Goal: Information Seeking & Learning: Check status

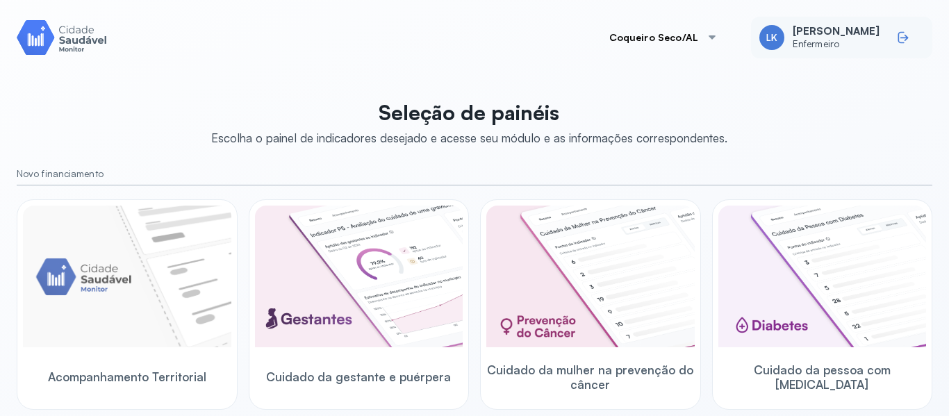
click at [898, 42] on icon at bounding box center [901, 38] width 6 height 12
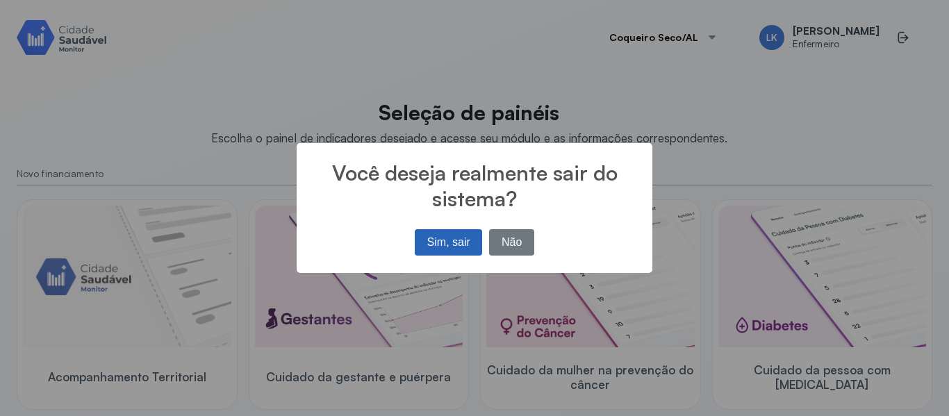
click at [438, 248] on button "Sim, sair" at bounding box center [448, 242] width 67 height 26
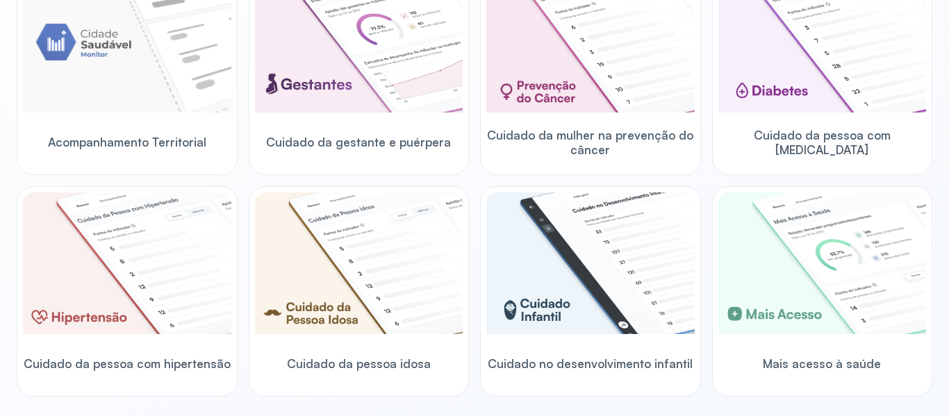
scroll to position [233, 0]
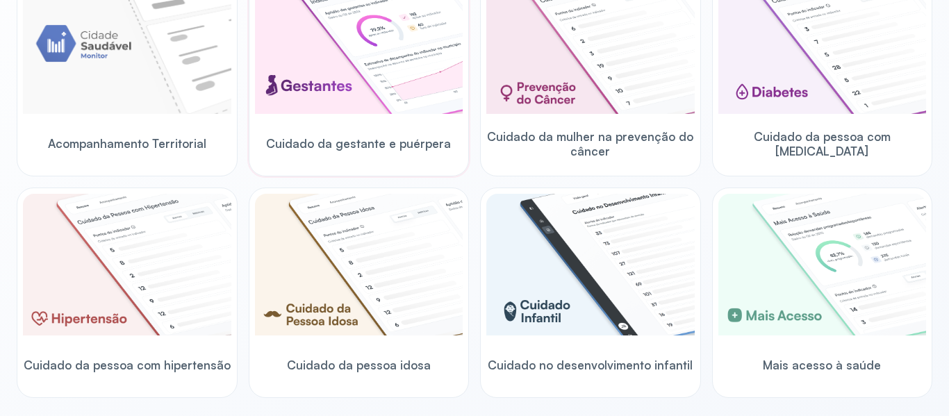
click at [356, 115] on div at bounding box center [359, 44] width 208 height 145
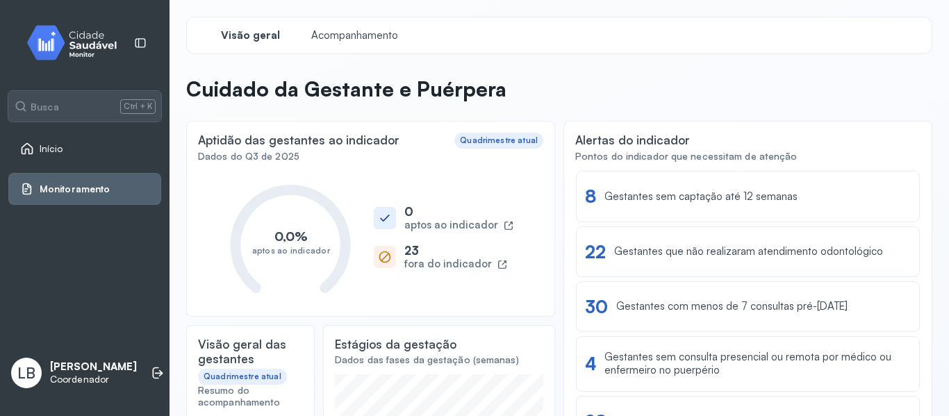
click at [123, 196] on link "Monitoramento" at bounding box center [84, 189] width 129 height 14
click at [94, 190] on span "Monitoramento" at bounding box center [75, 189] width 70 height 12
click at [115, 192] on link "Monitoramento" at bounding box center [84, 189] width 129 height 14
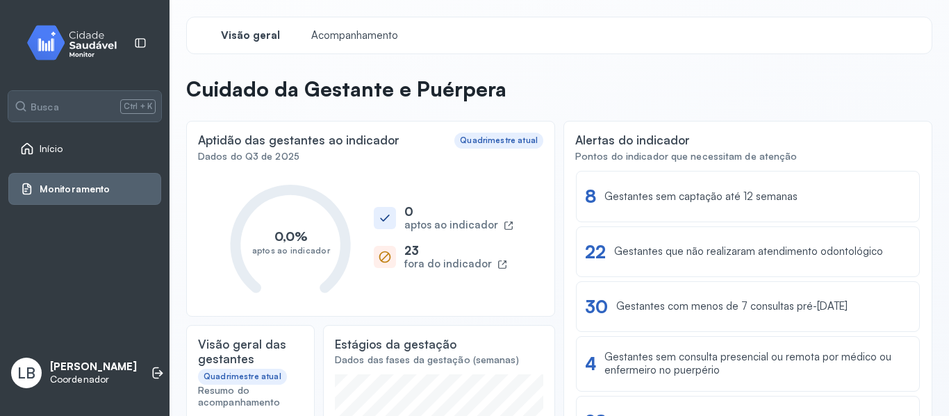
click at [72, 142] on link "Início" at bounding box center [84, 149] width 129 height 14
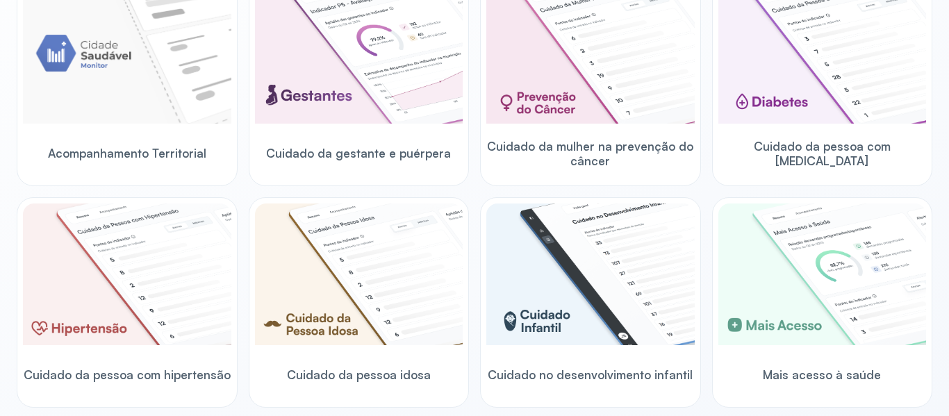
scroll to position [245, 0]
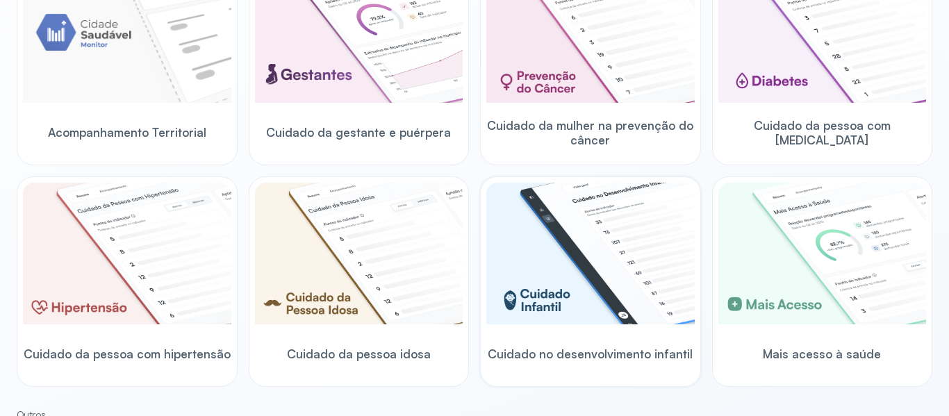
click at [559, 279] on img at bounding box center [590, 254] width 208 height 142
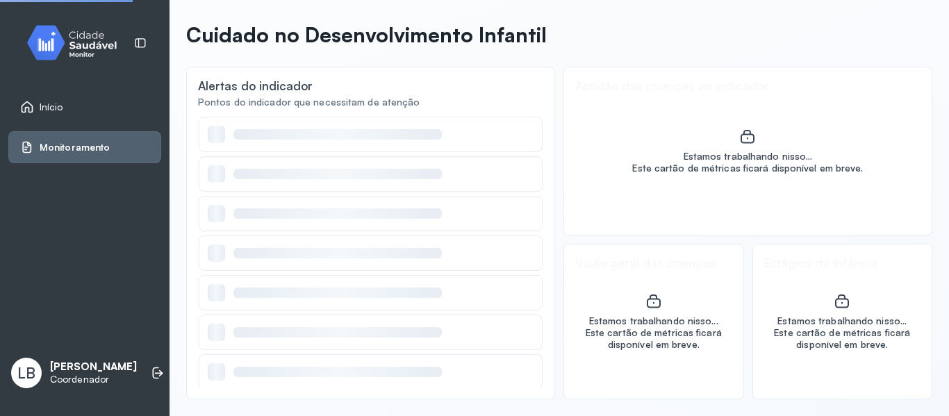
scroll to position [54, 0]
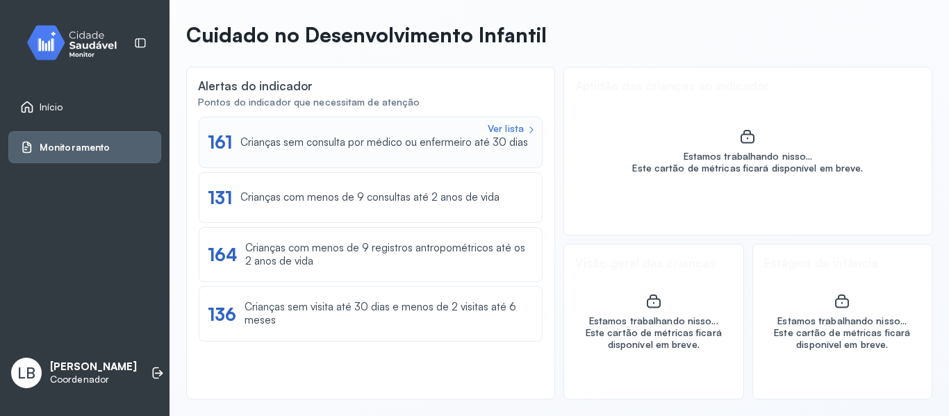
click at [372, 138] on div "Crianças sem consulta por médico ou enfermeiro até 30 dias" at bounding box center [384, 142] width 288 height 13
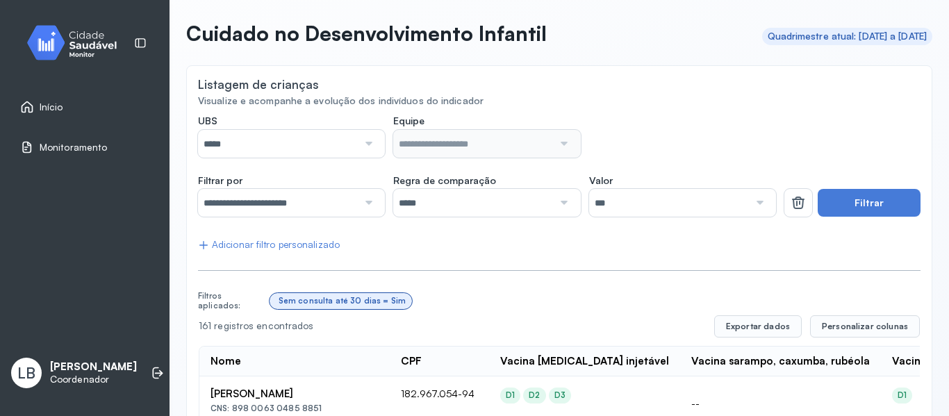
scroll to position [58, 0]
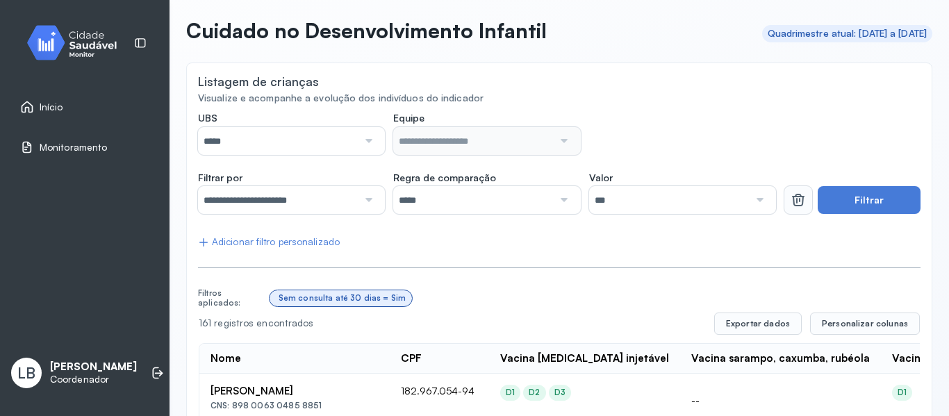
click at [788, 211] on button at bounding box center [798, 200] width 28 height 28
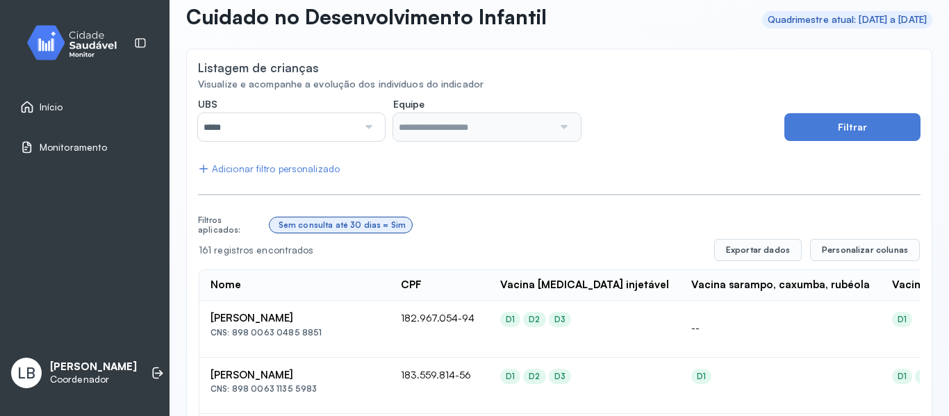
scroll to position [79, 0]
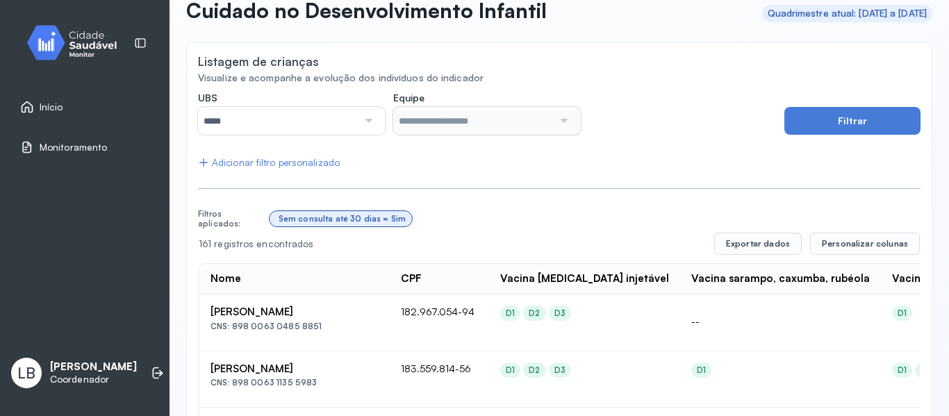
click at [363, 131] on div at bounding box center [367, 121] width 19 height 28
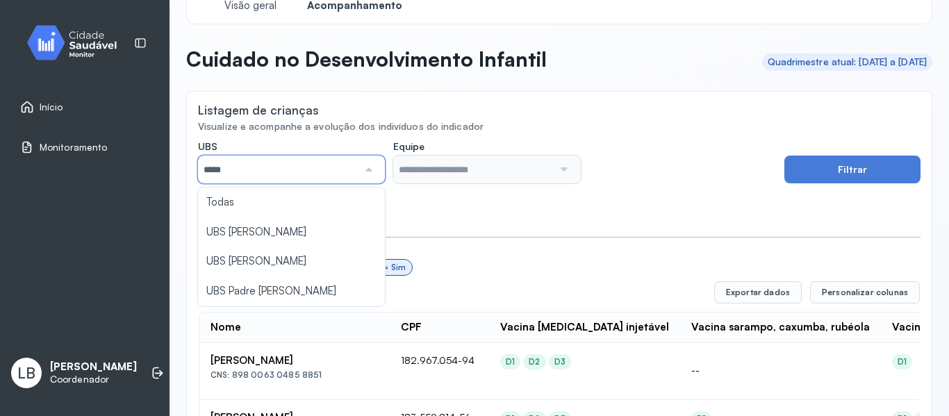
scroll to position [24, 0]
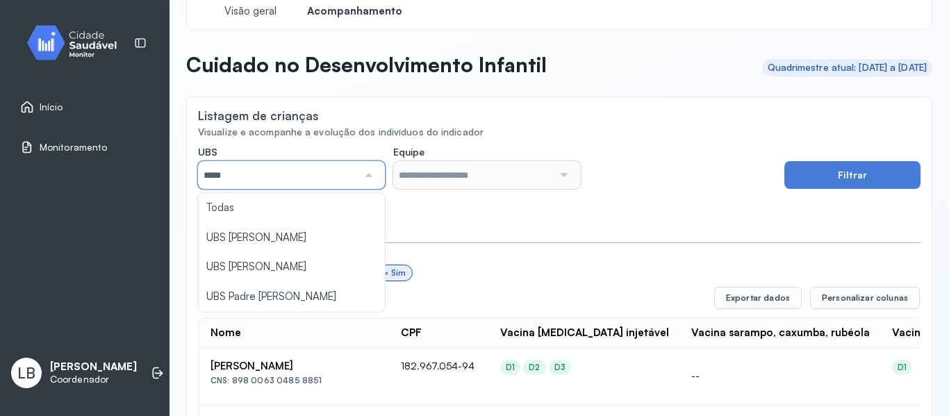
click at [41, 143] on span "Monitoramento" at bounding box center [73, 148] width 67 height 12
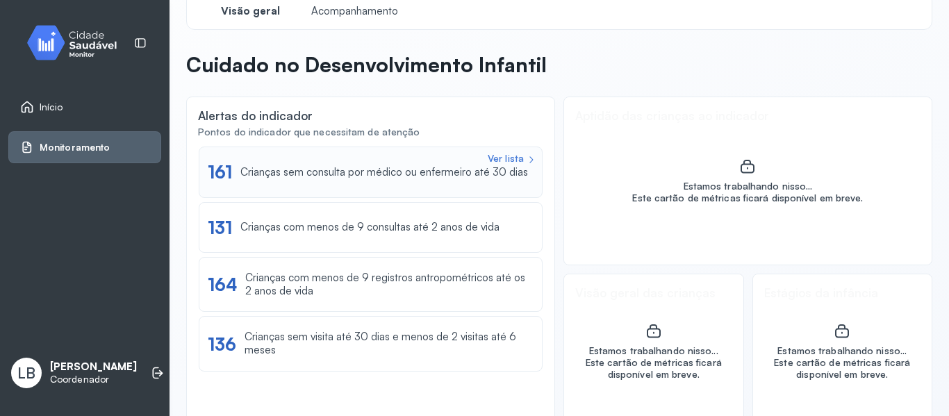
click at [360, 181] on div "Ver lista 161 Crianças sem consulta por médico ou enfermeiro até 30 dias" at bounding box center [371, 172] width 326 height 22
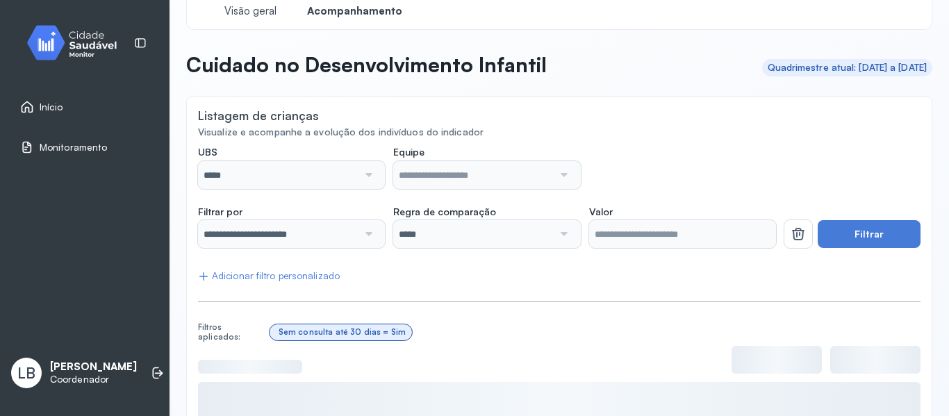
click at [372, 176] on div at bounding box center [367, 175] width 19 height 28
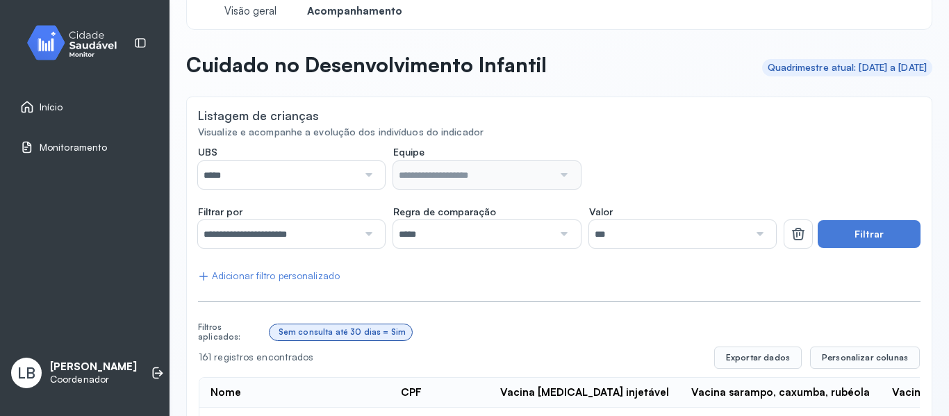
click at [372, 177] on div at bounding box center [367, 175] width 19 height 28
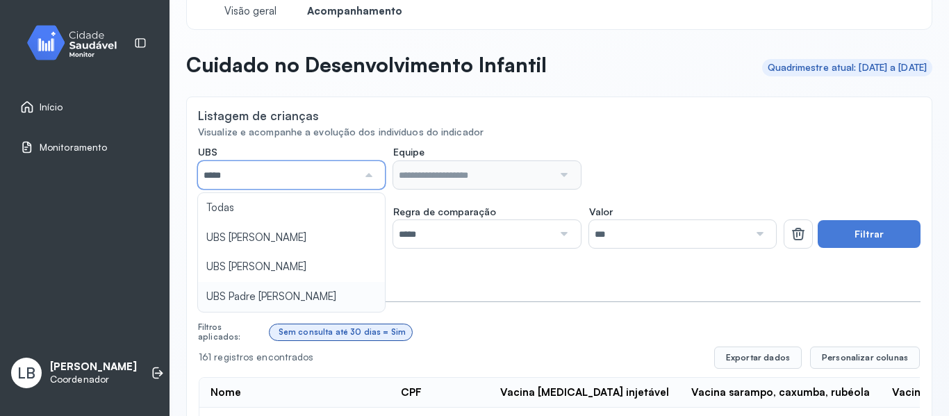
type input "*****"
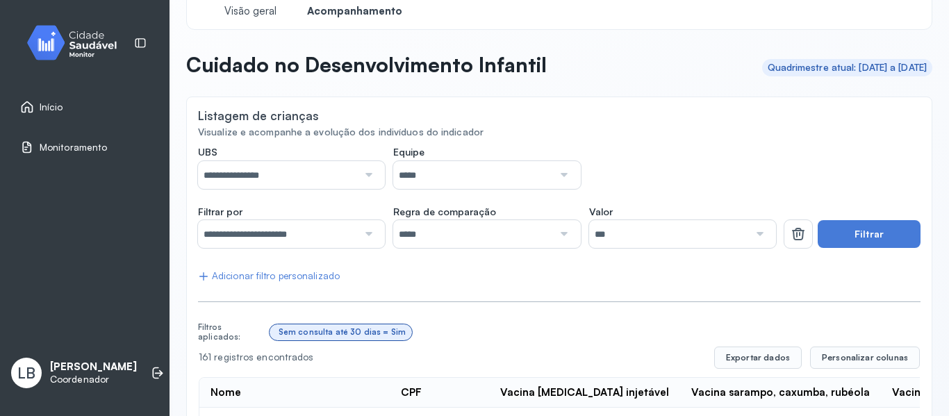
click at [437, 178] on input "*****" at bounding box center [473, 175] width 160 height 28
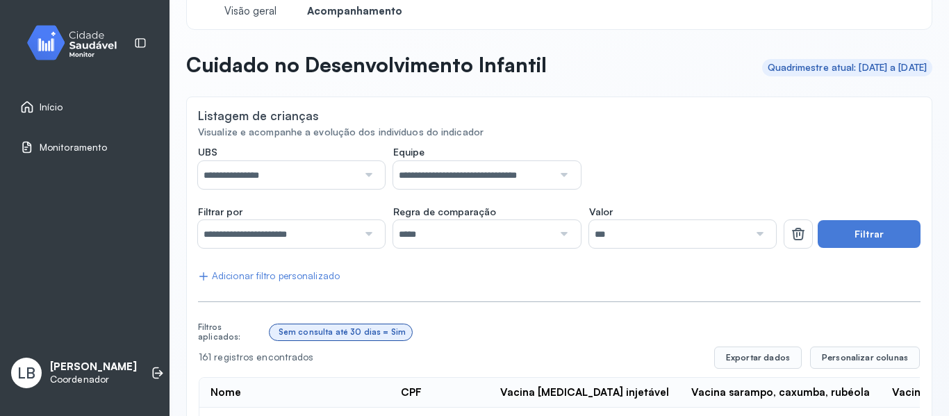
click at [372, 242] on div at bounding box center [367, 234] width 19 height 28
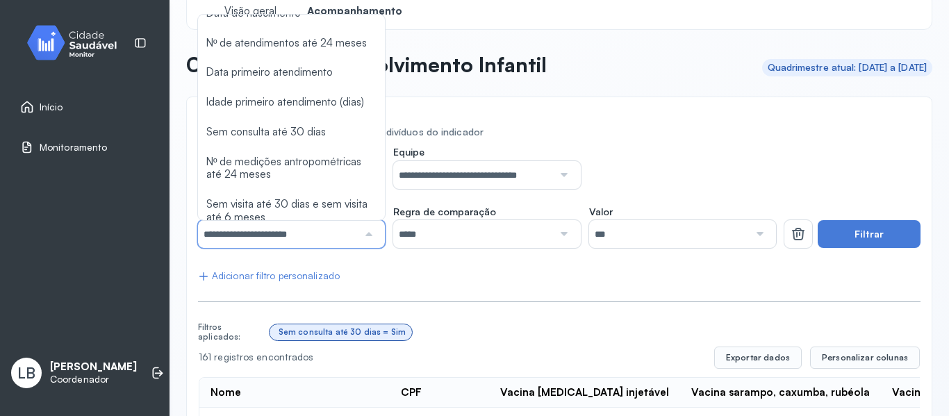
scroll to position [88, 0]
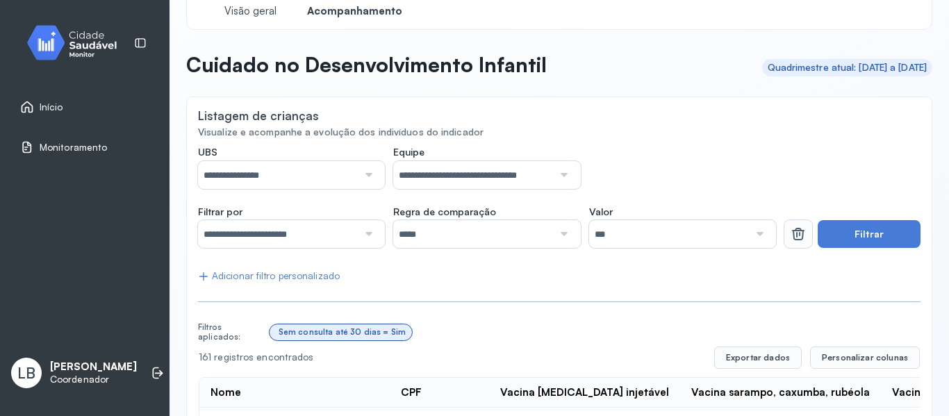
click at [793, 238] on icon at bounding box center [798, 234] width 17 height 17
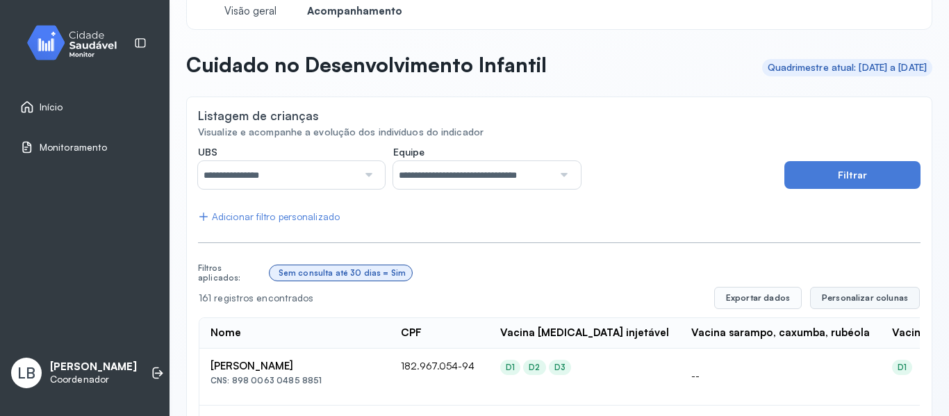
click at [883, 295] on span "Personalizar colunas" at bounding box center [865, 297] width 86 height 11
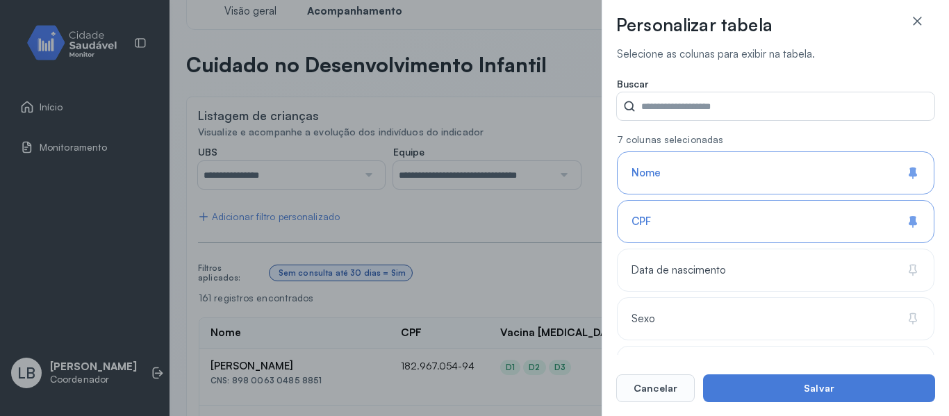
drag, startPoint x: 936, startPoint y: 80, endPoint x: 944, endPoint y: 138, distance: 58.3
click at [944, 138] on div "Personalizar tabela Selecione as colunas para exibir na tabela. Buscar 7 coluna…" at bounding box center [775, 208] width 347 height 416
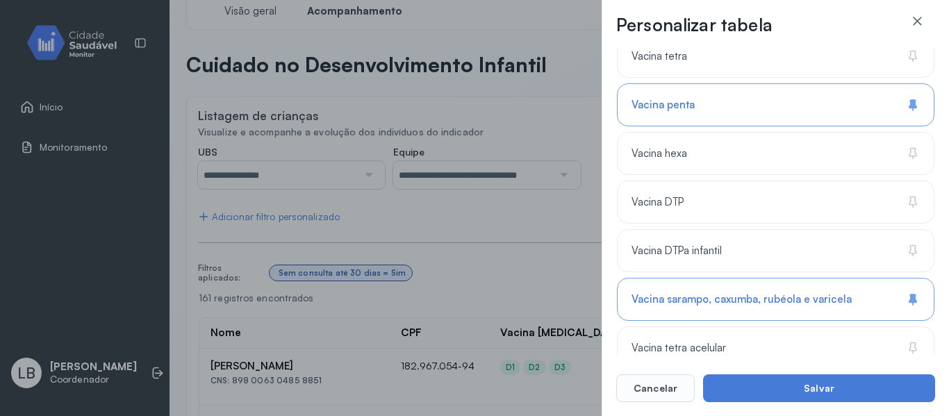
scroll to position [1531, 0]
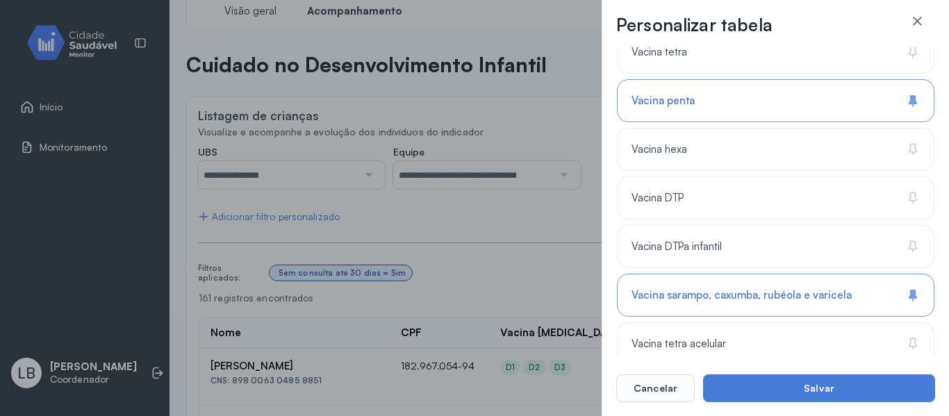
click at [911, 304] on div "Vacina sarampo, caxumba, rubéola e varicela" at bounding box center [776, 295] width 318 height 43
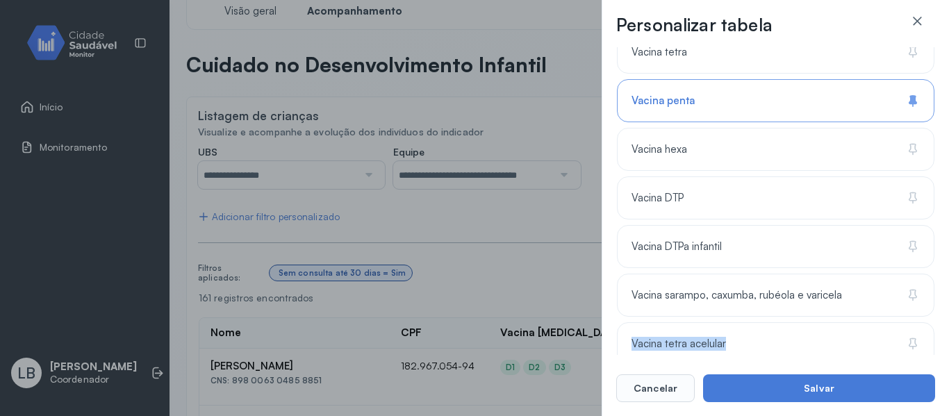
drag, startPoint x: 935, startPoint y: 316, endPoint x: 935, endPoint y: 325, distance: 9.0
click at [935, 325] on div "Personalizar tabela Selecione as colunas para exibir na tabela. Buscar 6 coluna…" at bounding box center [775, 208] width 347 height 416
click at [554, 272] on div "Personalizar tabela Selecione as colunas para exibir na tabela. Buscar 6 coluna…" at bounding box center [474, 208] width 949 height 416
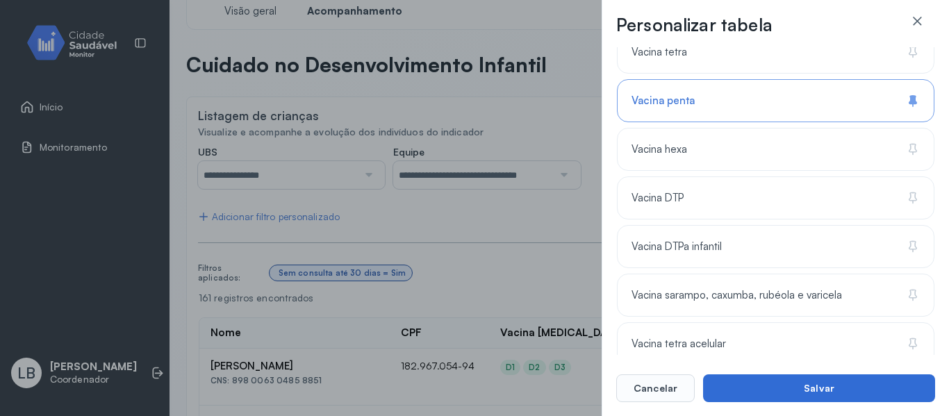
click at [864, 393] on button "Salvar" at bounding box center [819, 388] width 232 height 28
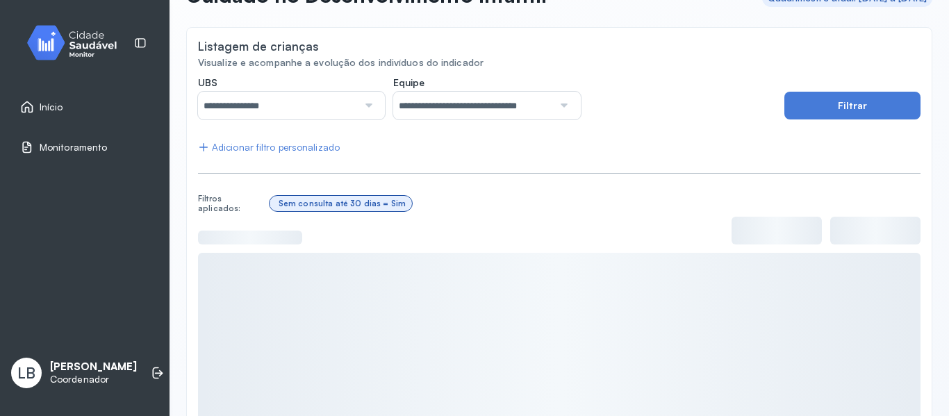
scroll to position [167, 0]
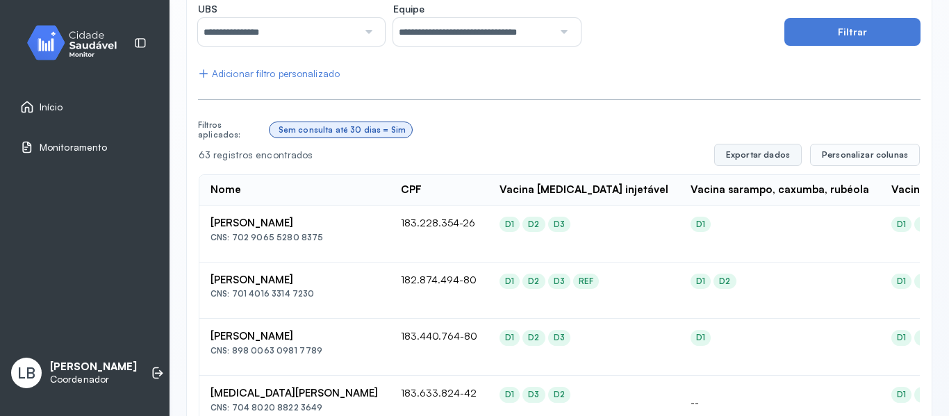
click at [750, 154] on button "Exportar dados" at bounding box center [758, 155] width 88 height 22
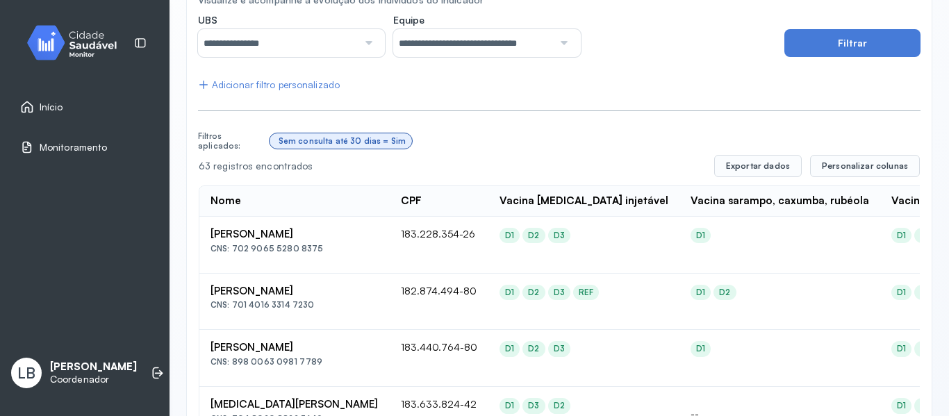
scroll to position [162, 0]
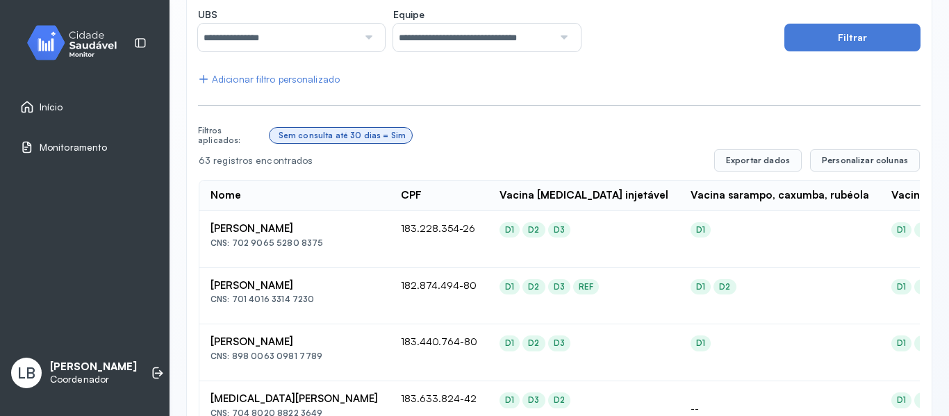
drag, startPoint x: 362, startPoint y: 237, endPoint x: 271, endPoint y: 228, distance: 91.5
click at [271, 228] on div "[PERSON_NAME] CNS: 702 9065 5280 8375" at bounding box center [295, 235] width 168 height 26
click at [321, 255] on td "[PERSON_NAME] CNS: 702 9065 5280 8375" at bounding box center [294, 239] width 190 height 57
drag, startPoint x: 318, startPoint y: 244, endPoint x: 233, endPoint y: 242, distance: 84.1
click at [233, 242] on div "CNS: 702 9065 5280 8375" at bounding box center [295, 243] width 168 height 10
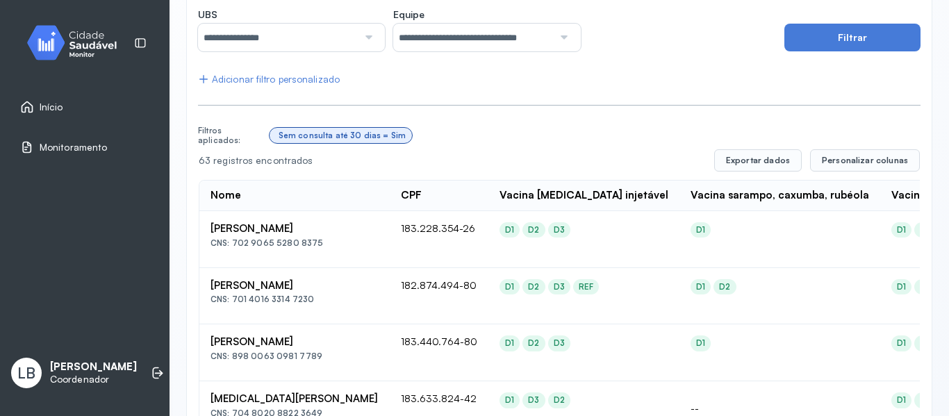
copy div "702 9065 5280 8375"
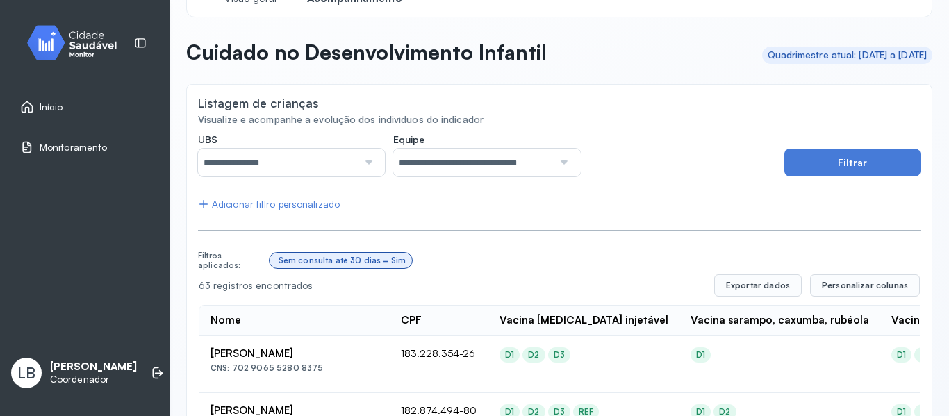
scroll to position [0, 0]
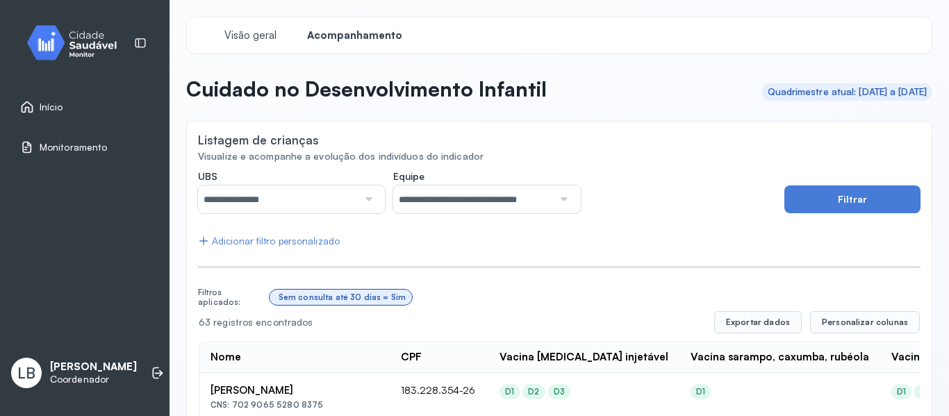
click at [36, 104] on div "Início" at bounding box center [41, 107] width 43 height 14
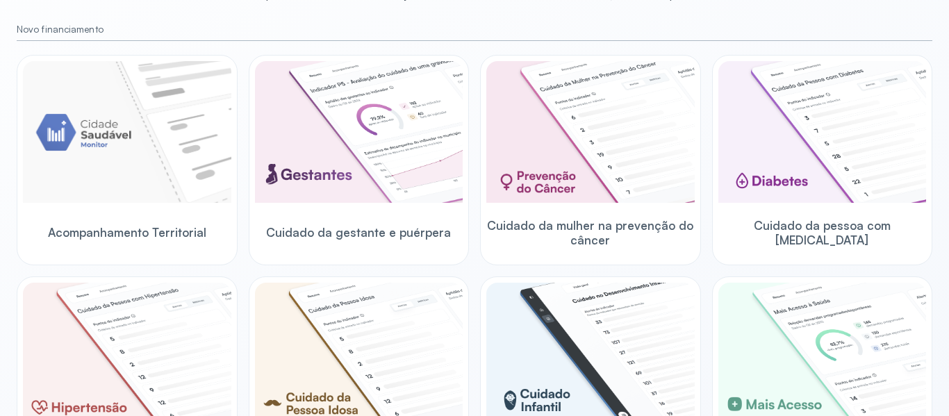
scroll to position [237, 0]
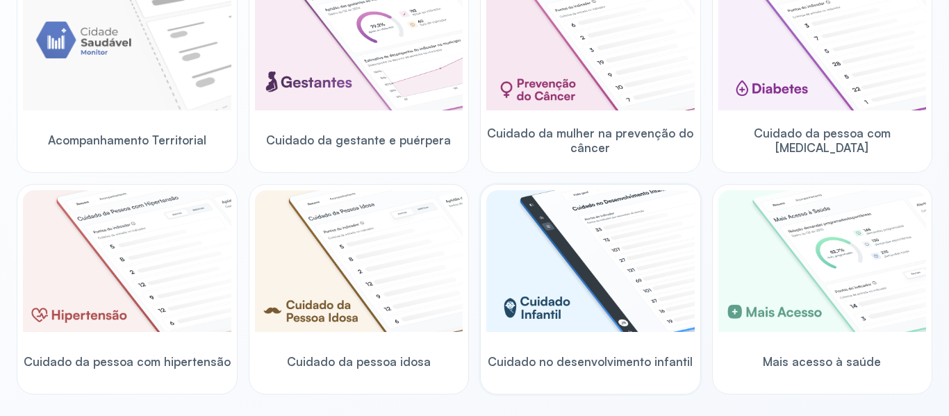
click at [552, 260] on img at bounding box center [590, 261] width 208 height 142
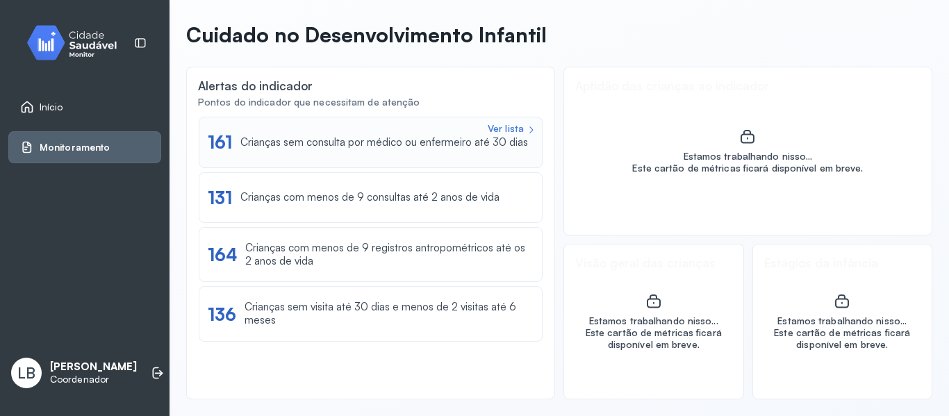
click at [358, 140] on div "Crianças sem consulta por médico ou enfermeiro até 30 dias" at bounding box center [384, 142] width 288 height 13
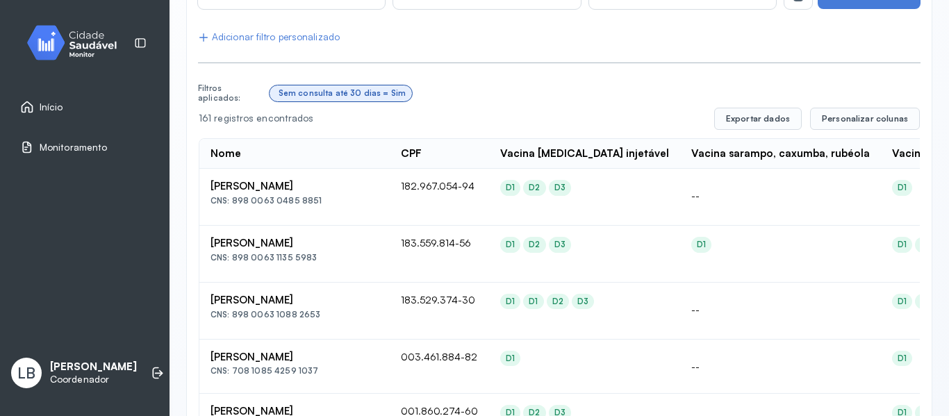
scroll to position [59, 0]
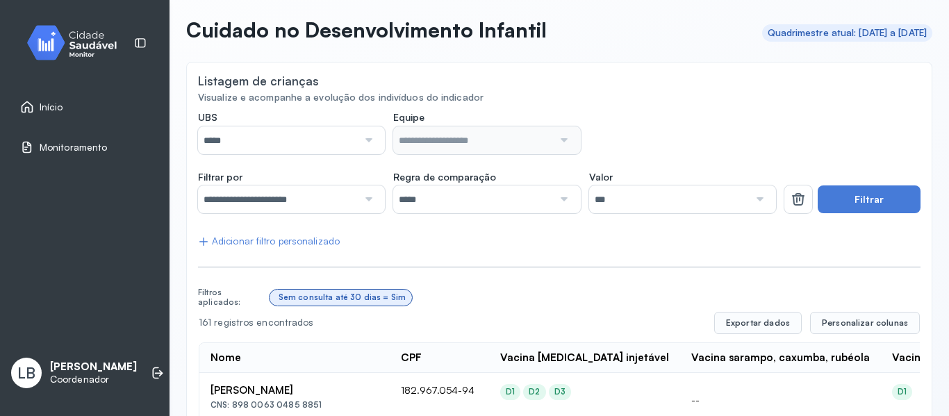
click at [372, 130] on div at bounding box center [367, 140] width 19 height 28
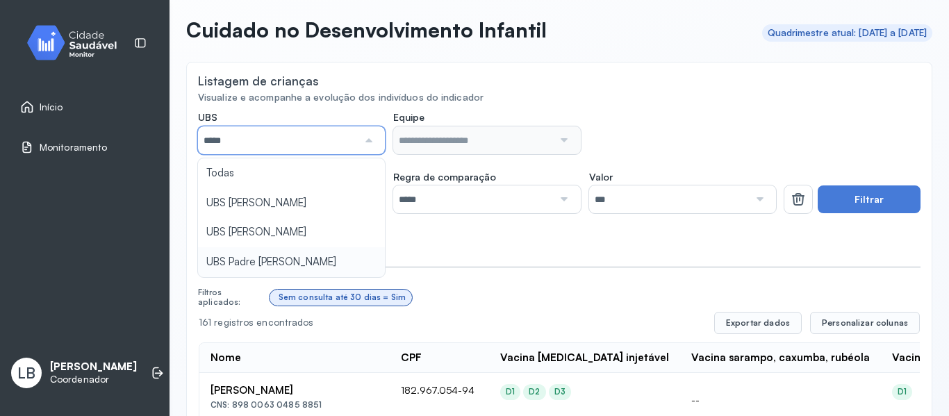
type input "*****"
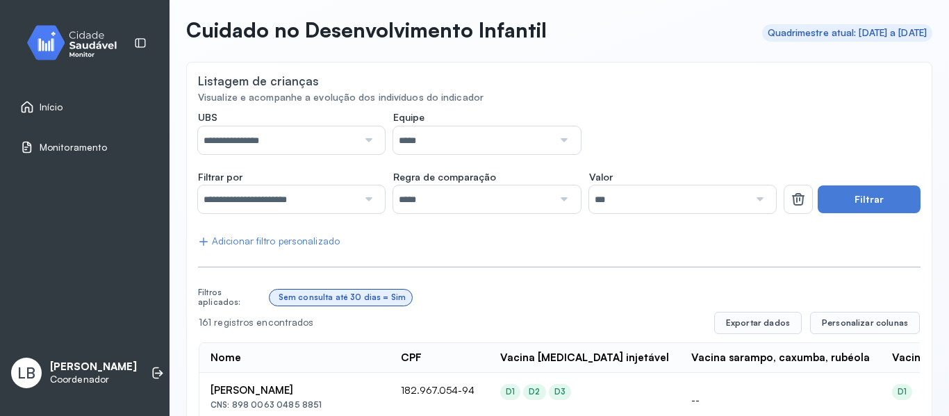
click at [478, 149] on input "*****" at bounding box center [473, 140] width 160 height 28
click at [795, 200] on icon at bounding box center [798, 200] width 11 height 10
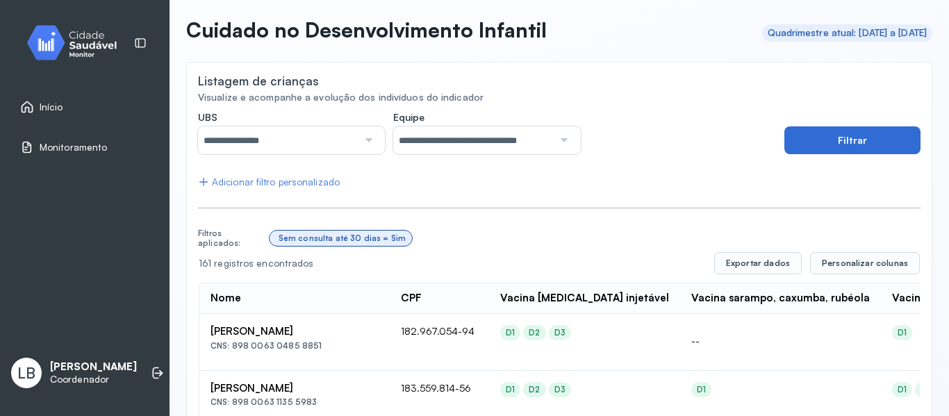
click at [891, 134] on button "Filtrar" at bounding box center [852, 140] width 136 height 28
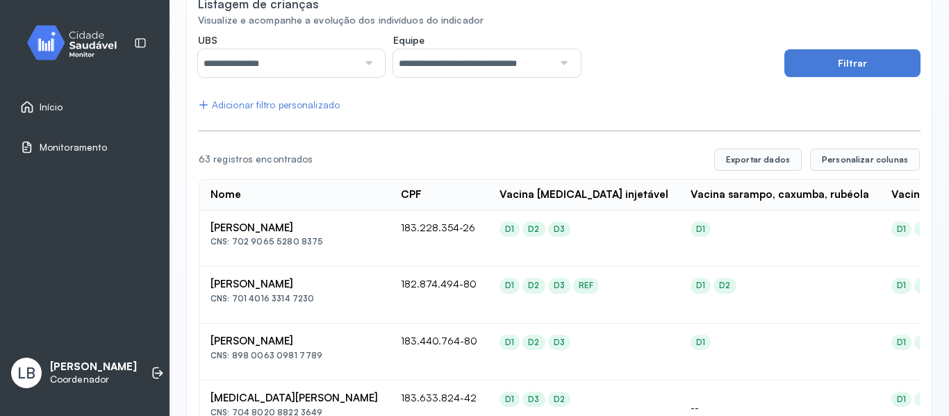
scroll to position [0, 0]
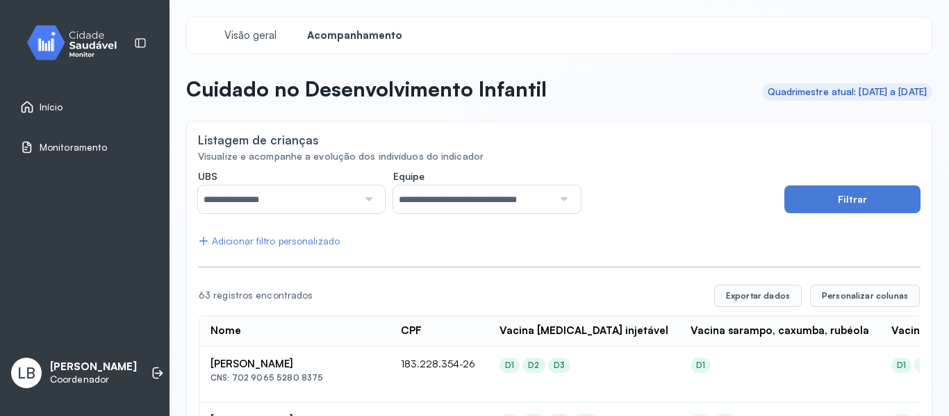
click at [56, 103] on span "Início" at bounding box center [52, 107] width 24 height 12
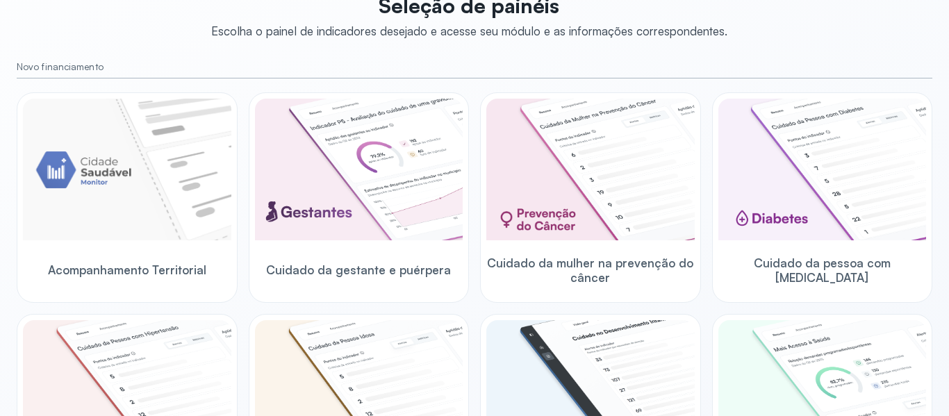
scroll to position [115, 0]
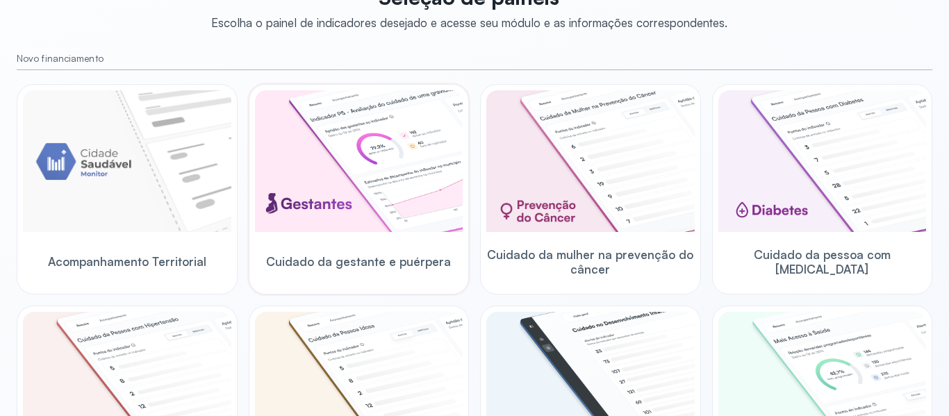
click at [354, 167] on img at bounding box center [359, 161] width 208 height 142
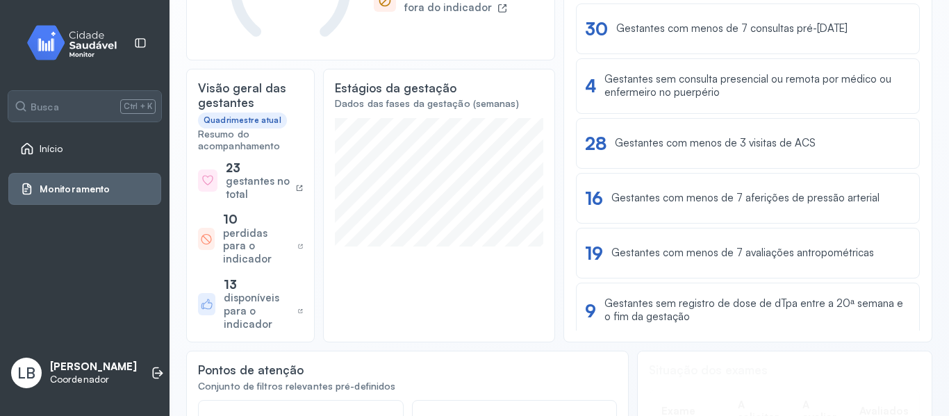
scroll to position [280, 0]
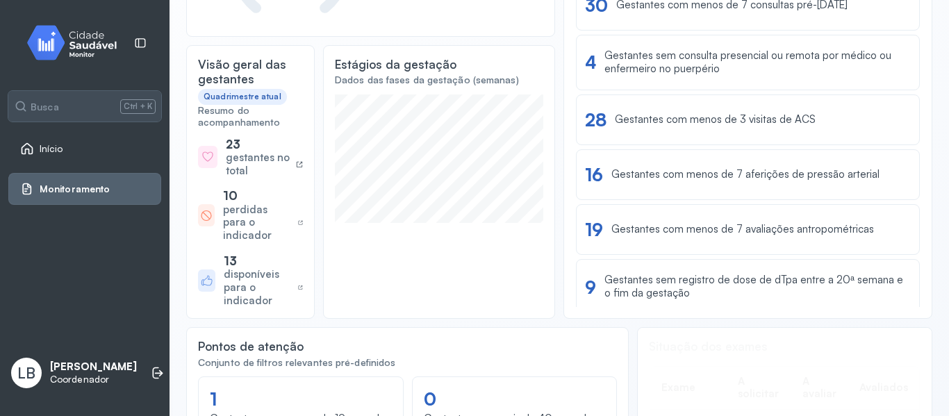
click at [88, 179] on div "Monitoramento" at bounding box center [84, 189] width 153 height 32
click at [57, 151] on span "Início" at bounding box center [52, 149] width 24 height 12
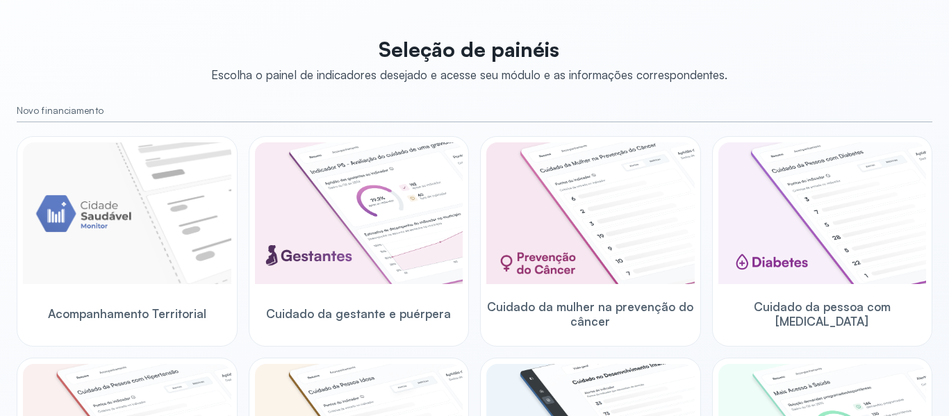
scroll to position [73, 0]
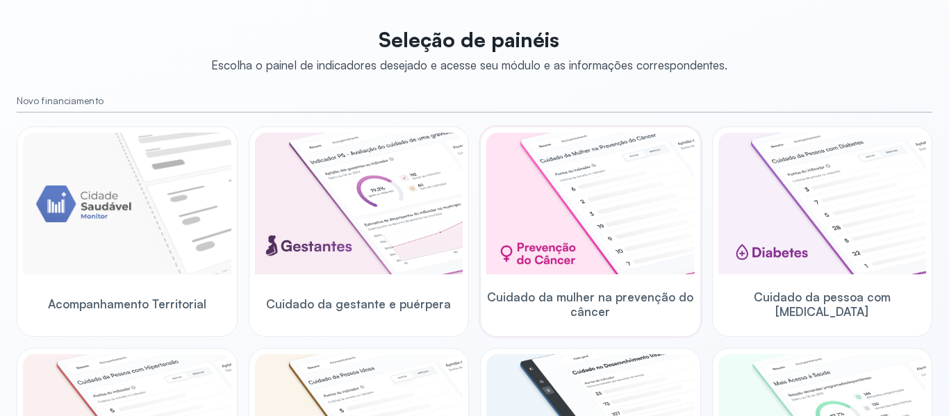
click at [572, 230] on img at bounding box center [590, 204] width 208 height 142
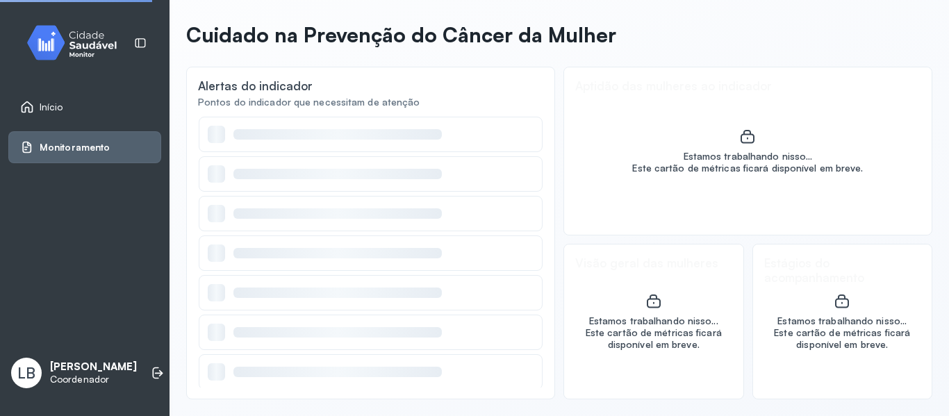
scroll to position [54, 0]
click at [63, 104] on link "Início" at bounding box center [84, 107] width 129 height 14
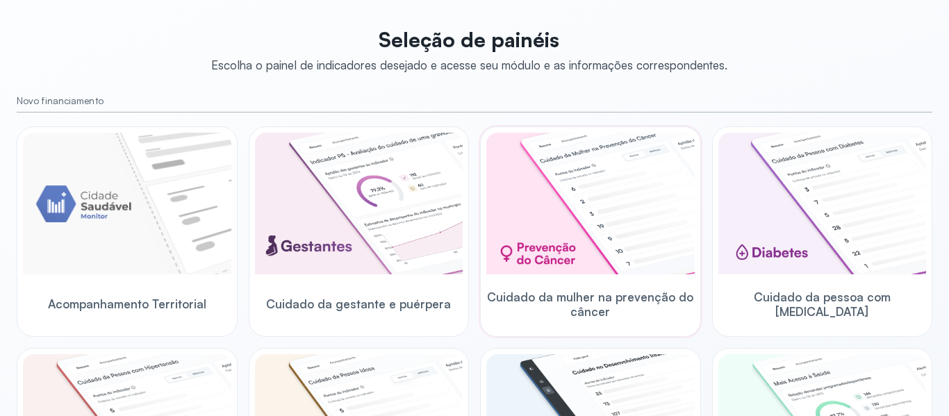
click at [569, 213] on img at bounding box center [590, 204] width 208 height 142
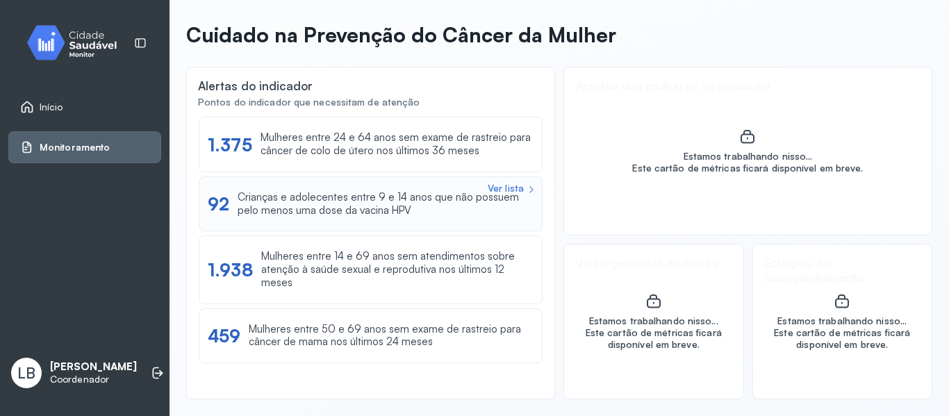
click at [376, 198] on div "Crianças e adolecentes entre 9 e 14 anos que não possuem pelo menos uma dose da…" at bounding box center [386, 204] width 296 height 26
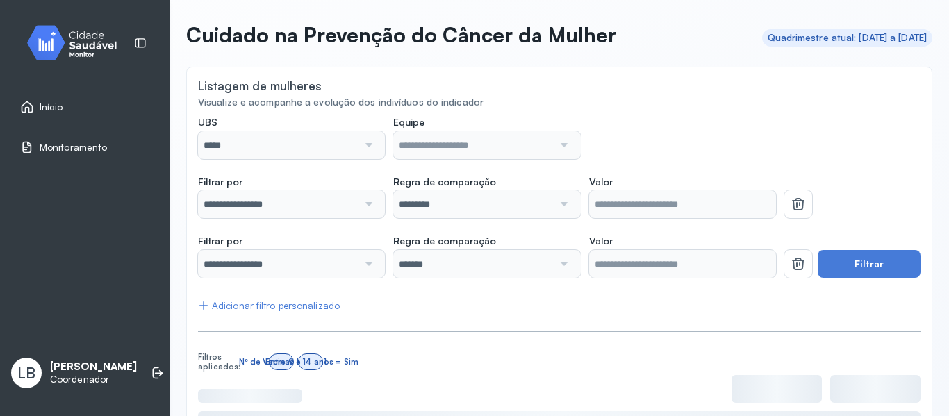
scroll to position [73, 0]
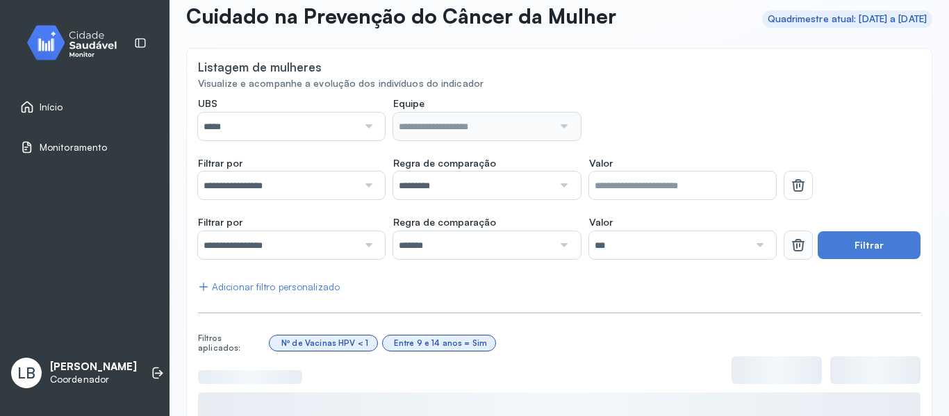
click at [784, 241] on button at bounding box center [798, 245] width 28 height 28
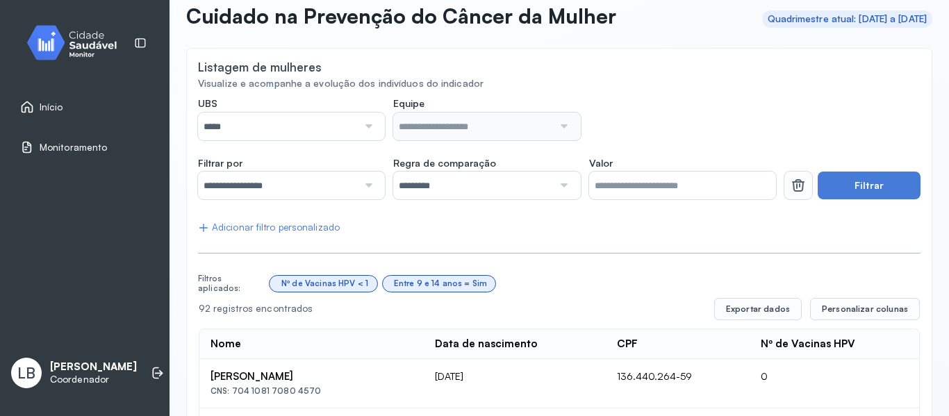
click at [788, 197] on button at bounding box center [798, 186] width 28 height 28
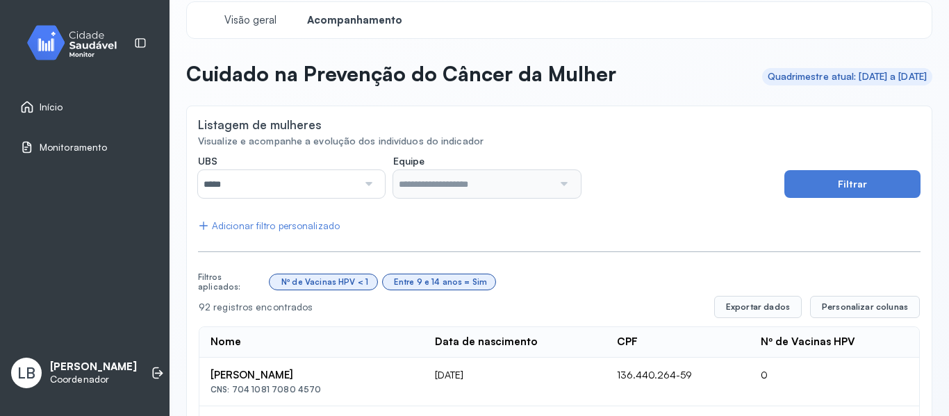
scroll to position [13, 0]
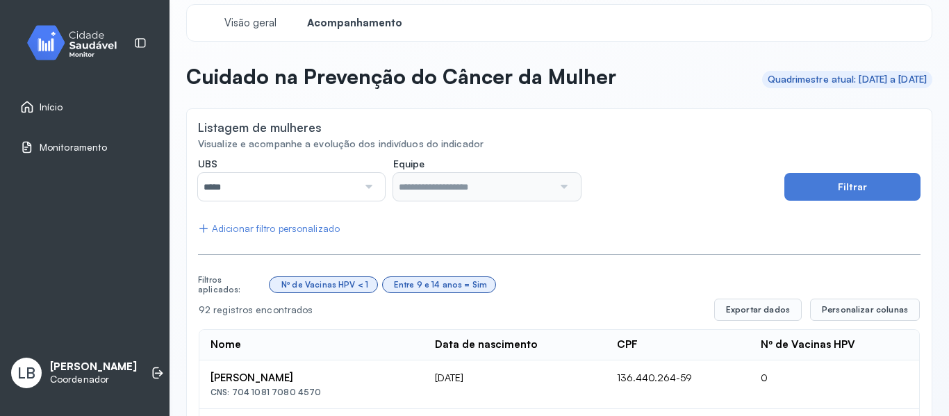
click at [49, 108] on span "Início" at bounding box center [52, 107] width 24 height 12
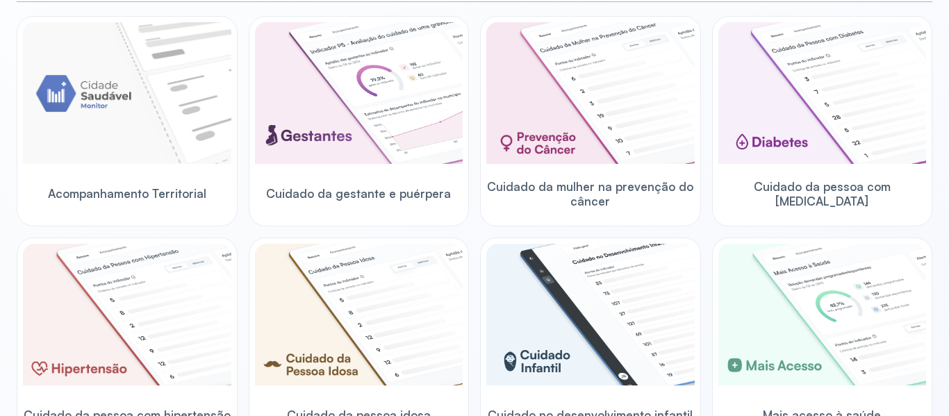
scroll to position [258, 0]
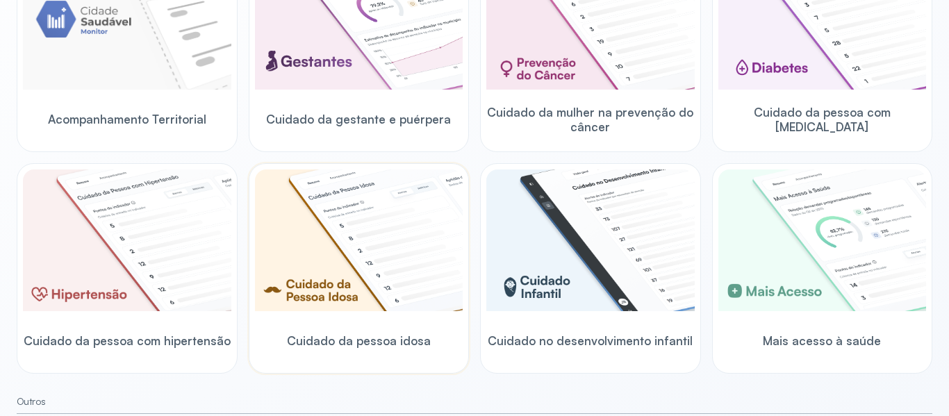
click at [329, 258] on img at bounding box center [359, 241] width 208 height 142
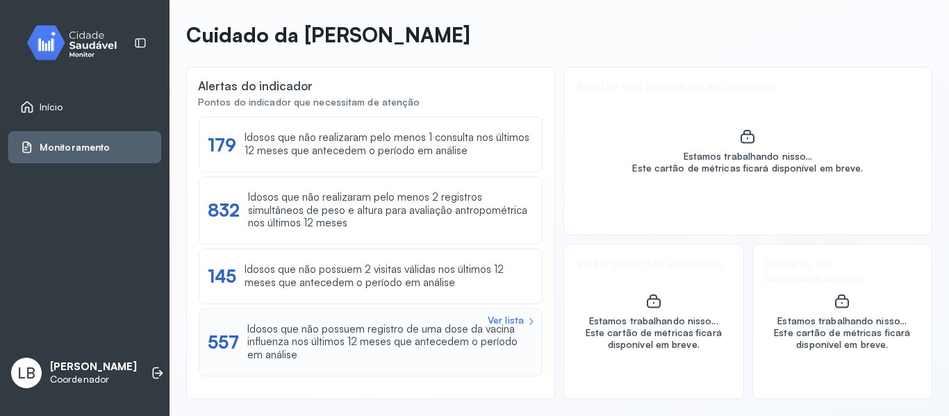
click at [480, 340] on div "Idosos que não possuem registro de uma dose da vacina influenza nos últimos 12 …" at bounding box center [390, 342] width 286 height 39
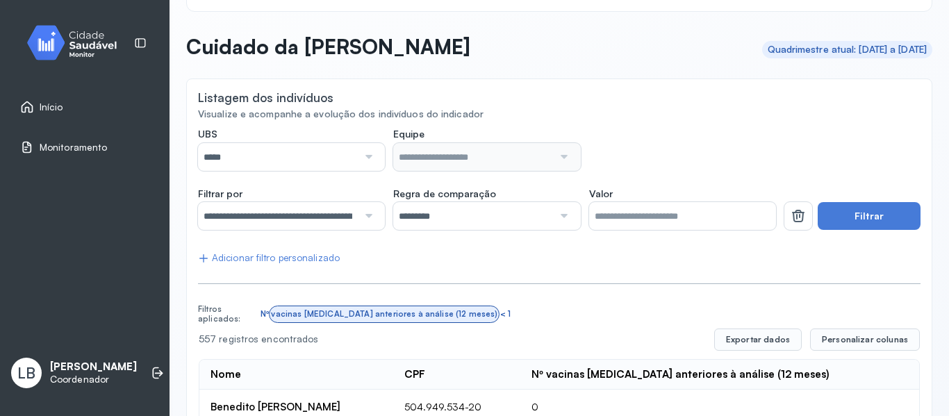
scroll to position [38, 0]
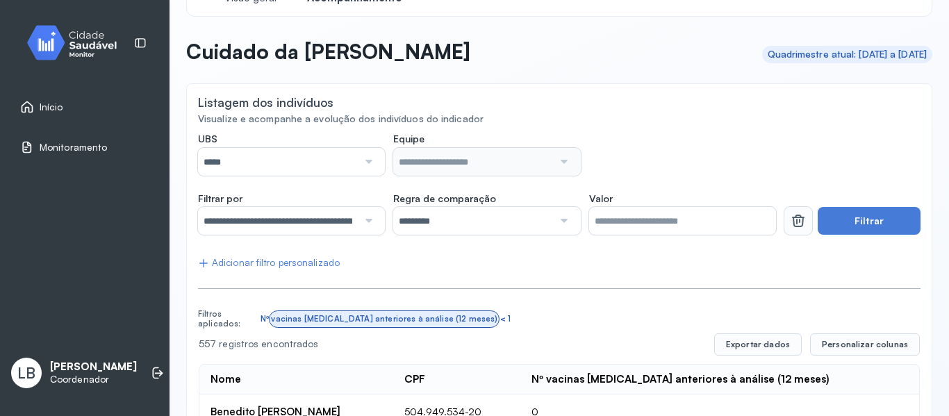
click at [794, 229] on icon at bounding box center [798, 221] width 17 height 17
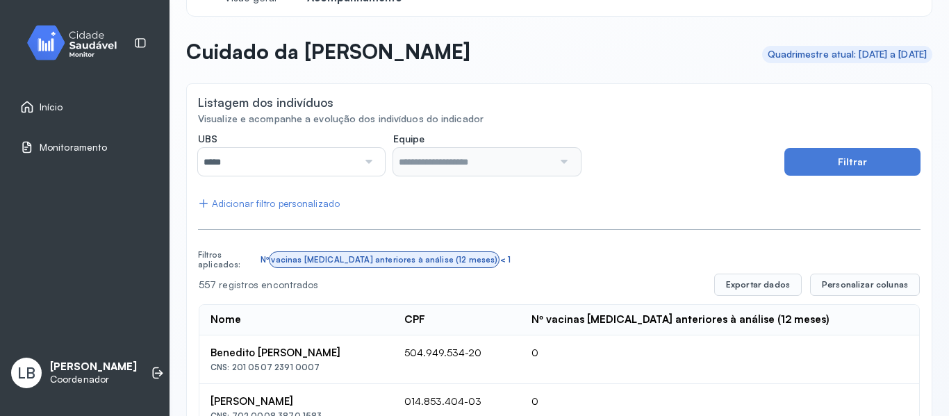
click at [368, 160] on div at bounding box center [367, 162] width 19 height 28
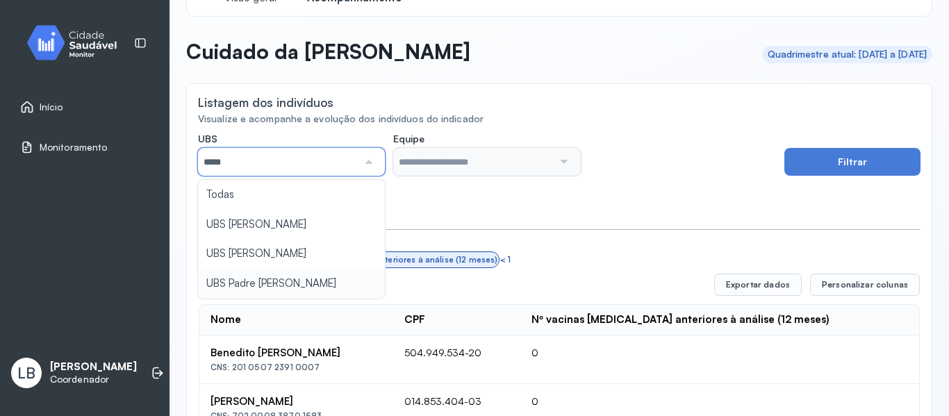
type input "*****"
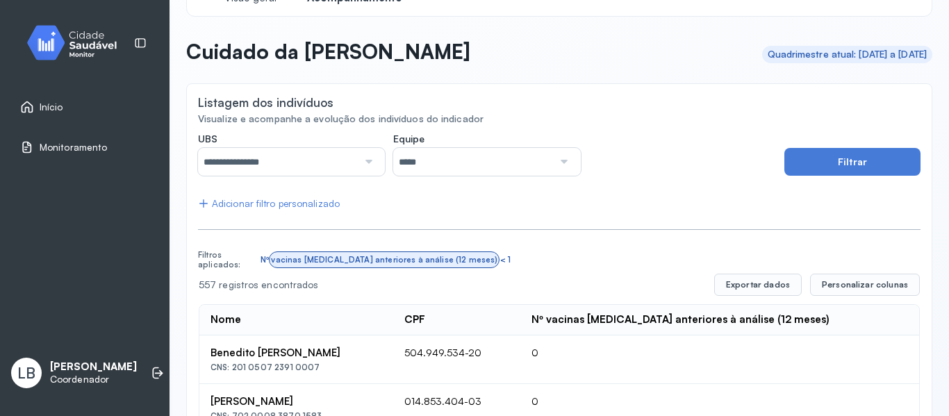
click at [433, 164] on input "*****" at bounding box center [473, 162] width 160 height 28
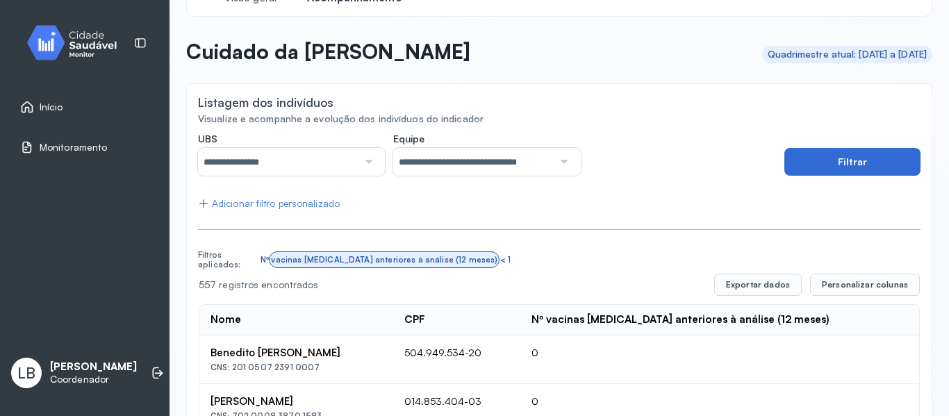
click at [812, 174] on button "Filtrar" at bounding box center [852, 162] width 136 height 28
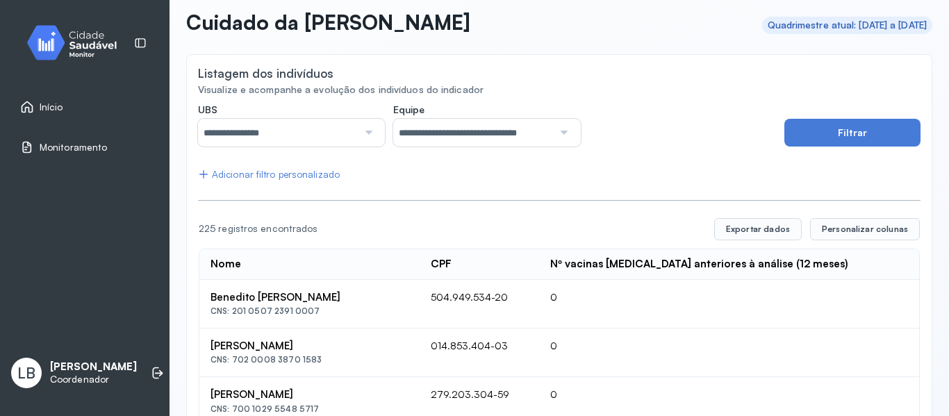
scroll to position [62, 0]
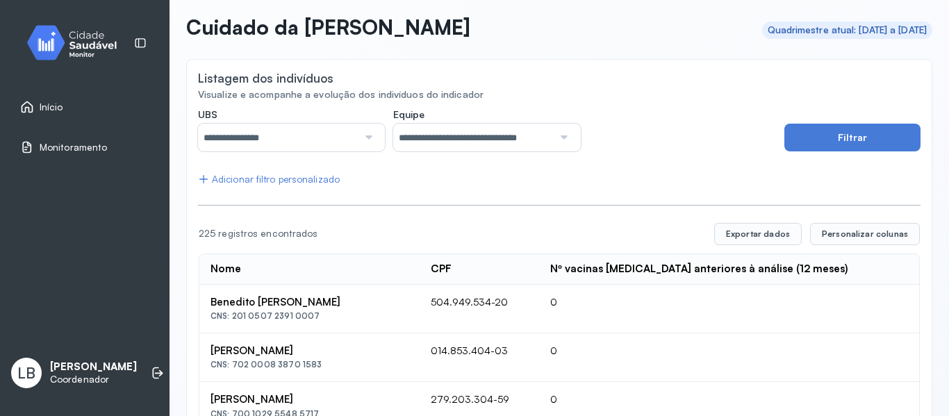
click at [40, 113] on span "Início" at bounding box center [52, 107] width 24 height 12
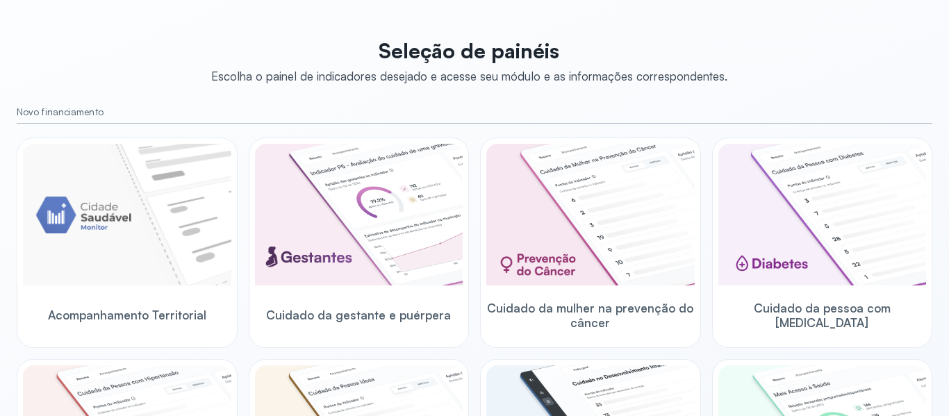
scroll to position [425, 0]
